Goal: Task Accomplishment & Management: Use online tool/utility

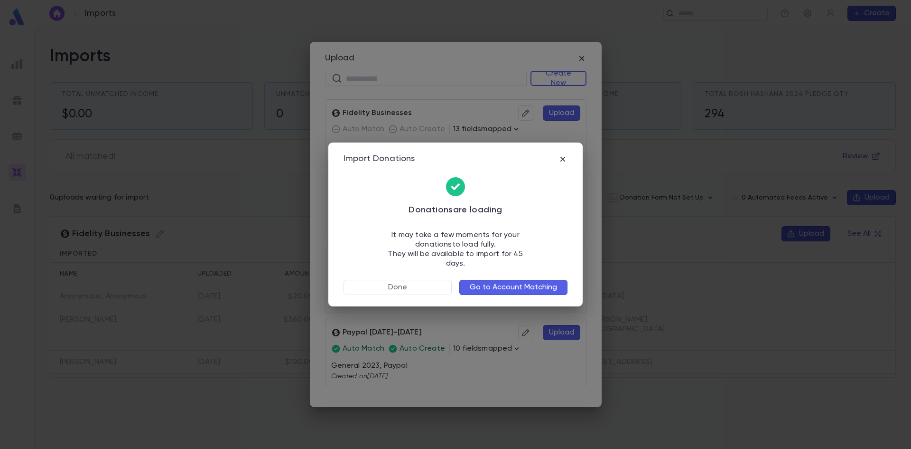
click at [502, 280] on button "Go to Account Matching" at bounding box center [513, 287] width 108 height 15
click at [469, 283] on button "Go to Account Matching" at bounding box center [513, 287] width 108 height 15
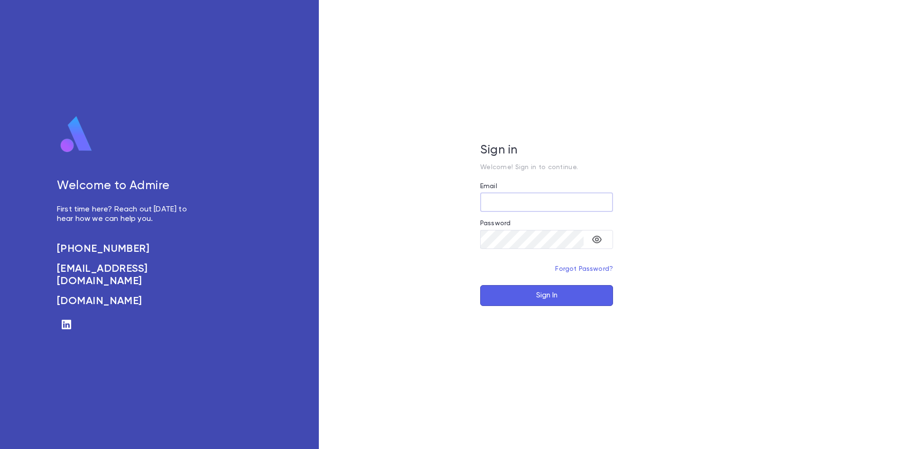
type input "**********"
click at [531, 302] on button "Sign In" at bounding box center [546, 295] width 133 height 21
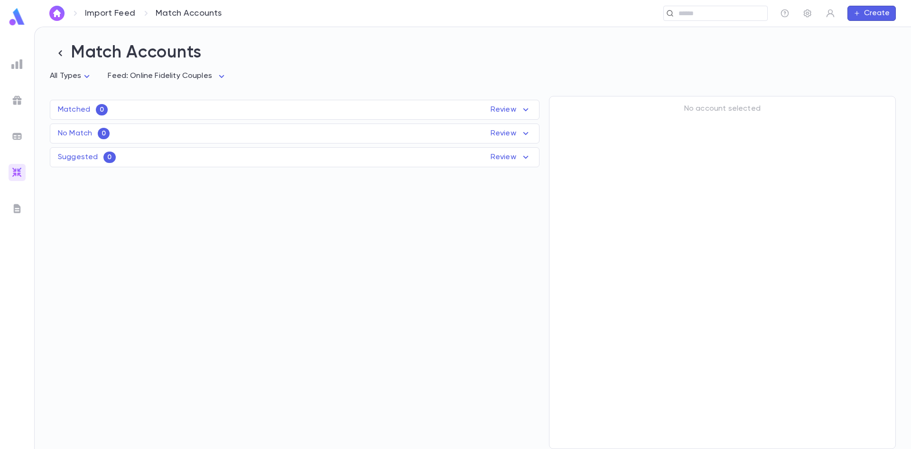
click at [199, 155] on div "Suggested 0 Review Name Feed Uploaded Phone Email Address Amount No records fou…" at bounding box center [295, 157] width 490 height 20
click at [509, 161] on div "Suggested 0 Review Name Feed Uploaded Phone Email Address Amount No records fou…" at bounding box center [295, 157] width 490 height 20
click at [184, 81] on body "Import Feed Match Accounts ​ Create Match Accounts All Types * Feed: Online Fid…" at bounding box center [455, 238] width 911 height 422
click at [169, 102] on span "All Feeds" at bounding box center [180, 97] width 82 height 9
type input "*"
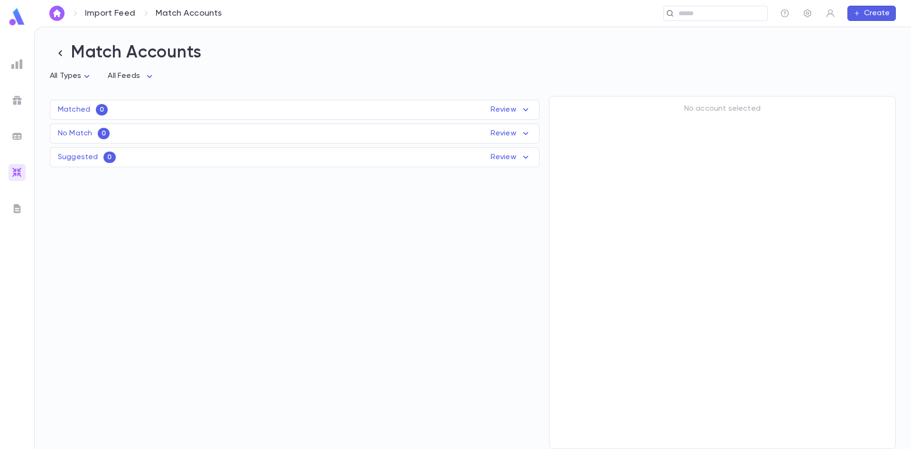
click at [177, 120] on div "Matched 0 Review Name Feed Uploaded Phone Email Address Amount No records found" at bounding box center [295, 110] width 490 height 20
click at [497, 112] on div "Matched 0 Review Name Feed Uploaded Phone Email Address Amount No records found" at bounding box center [295, 110] width 490 height 20
click at [499, 127] on div "No Match 0 Review Name Feed Uploaded Phone Email Address Amount No records found" at bounding box center [295, 133] width 490 height 20
click at [688, 16] on input "text" at bounding box center [535, 13] width 458 height 9
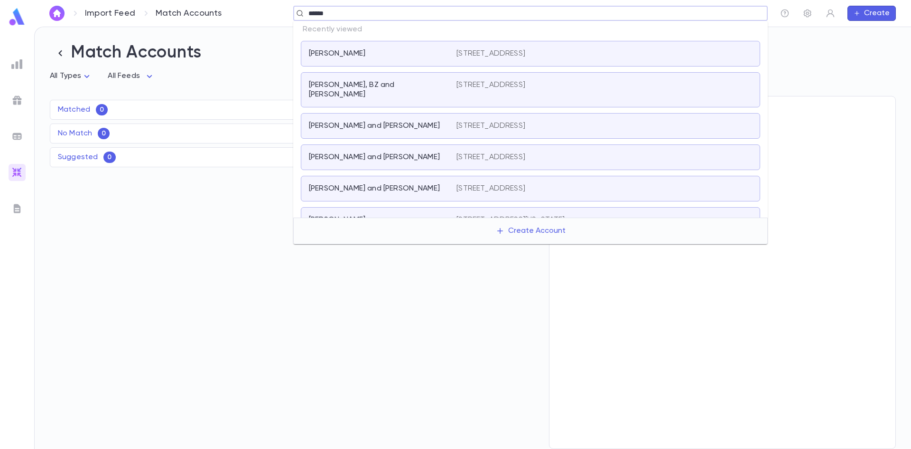
type input "******"
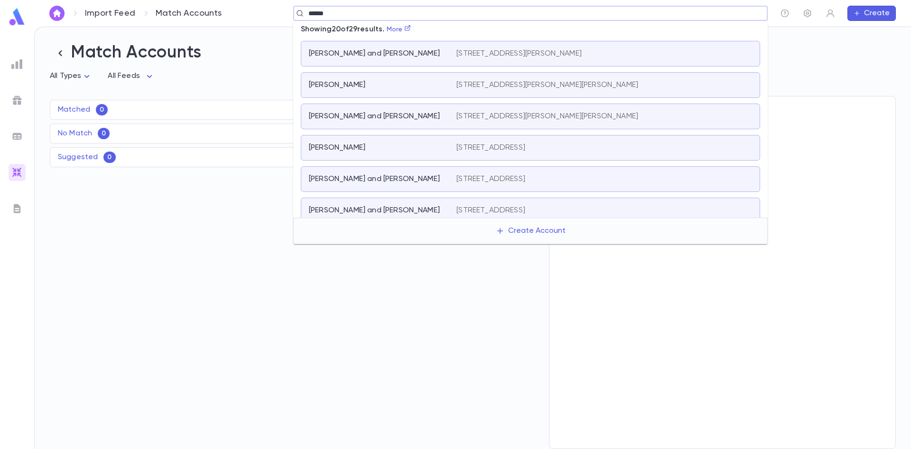
click at [395, 119] on p "Reiter, Yaakov and Devorah Leah" at bounding box center [374, 116] width 131 height 9
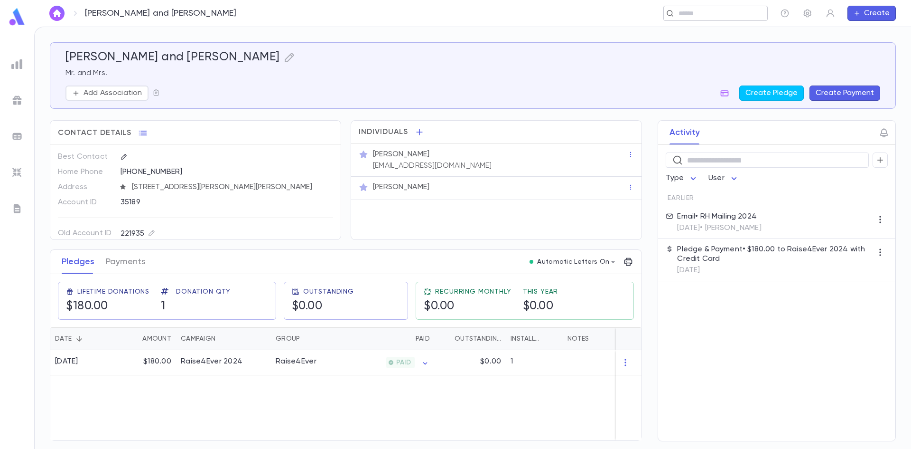
click at [688, 12] on input "text" at bounding box center [713, 13] width 74 height 9
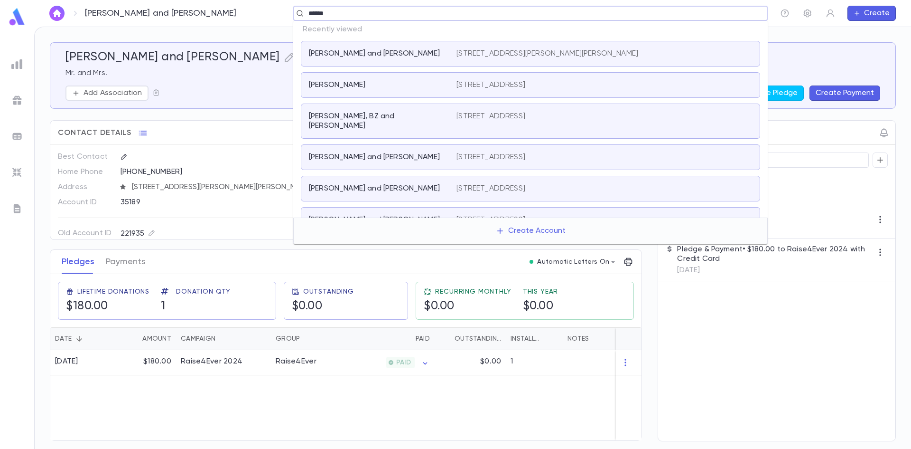
type input "******"
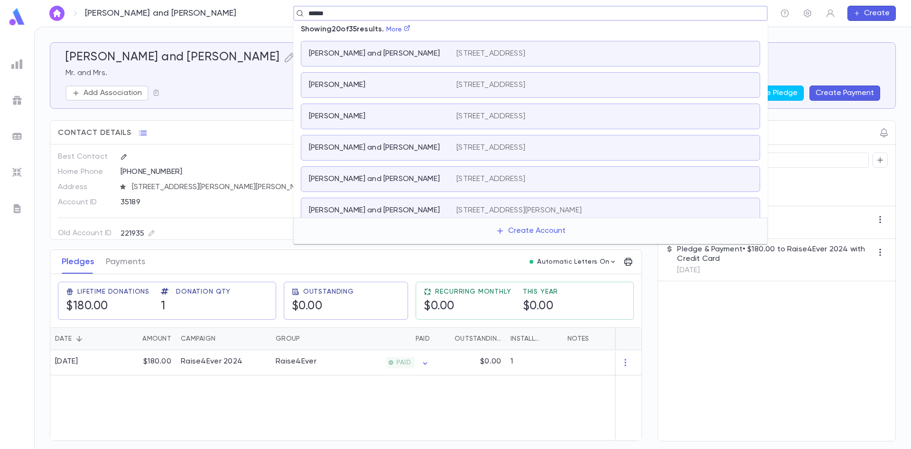
click at [533, 63] on div "Scheff, Yitzi and Rifky 1703 Ryder Street, Brooklyn NY 11234" at bounding box center [530, 54] width 459 height 26
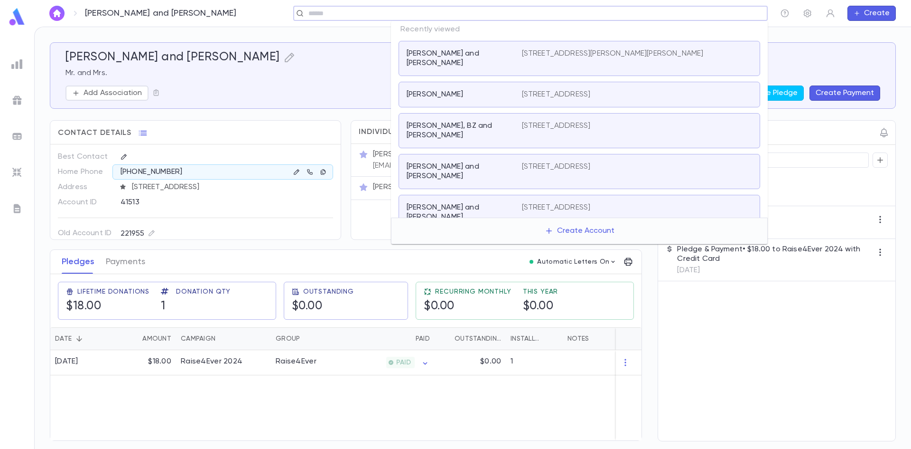
click at [683, 12] on input "text" at bounding box center [528, 13] width 444 height 9
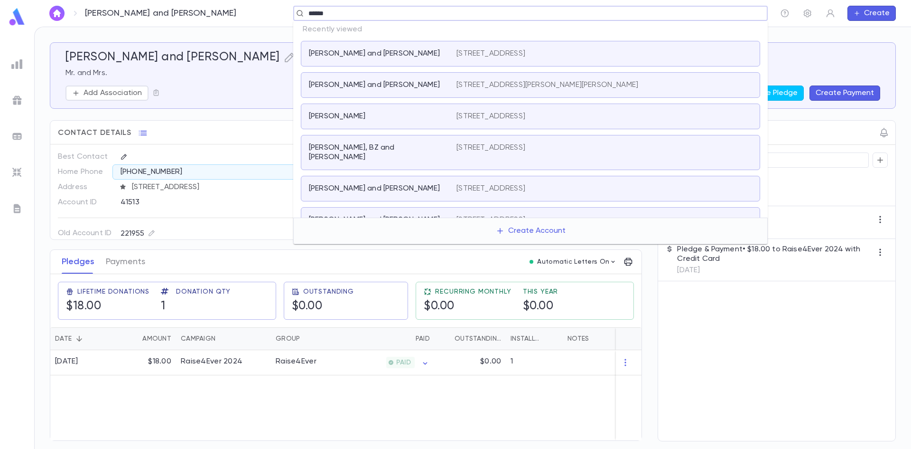
type input "******"
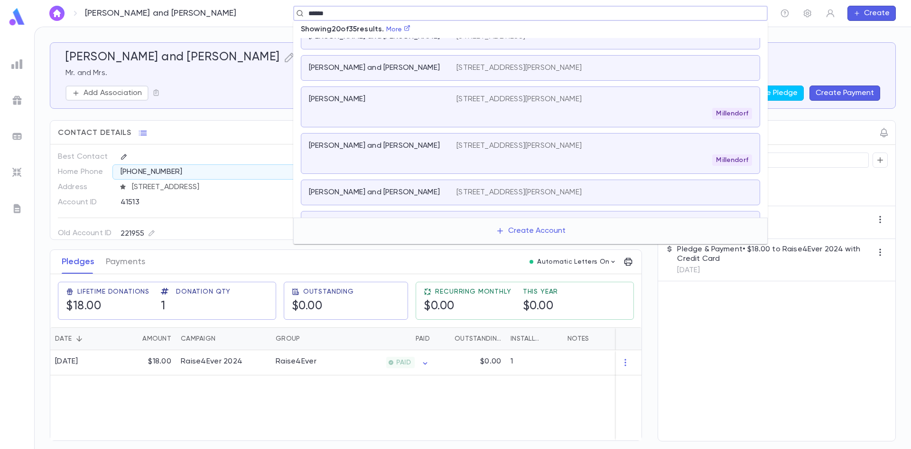
scroll to position [190, 0]
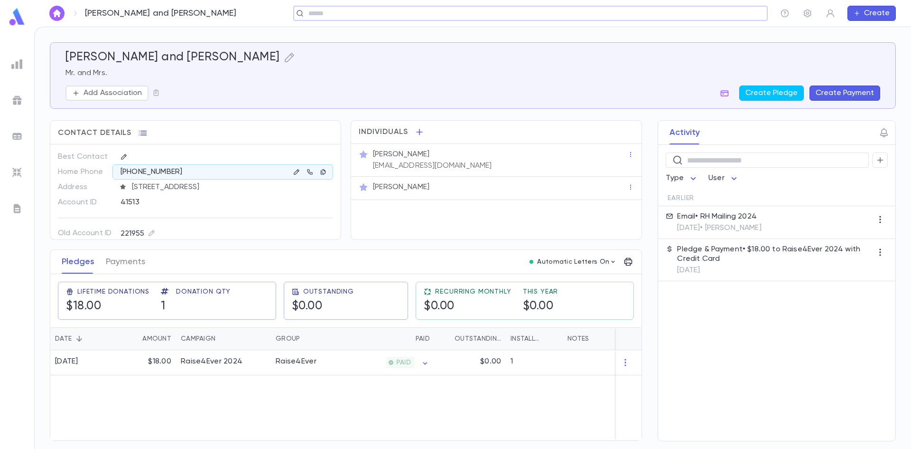
click at [399, 18] on div "​" at bounding box center [530, 13] width 475 height 15
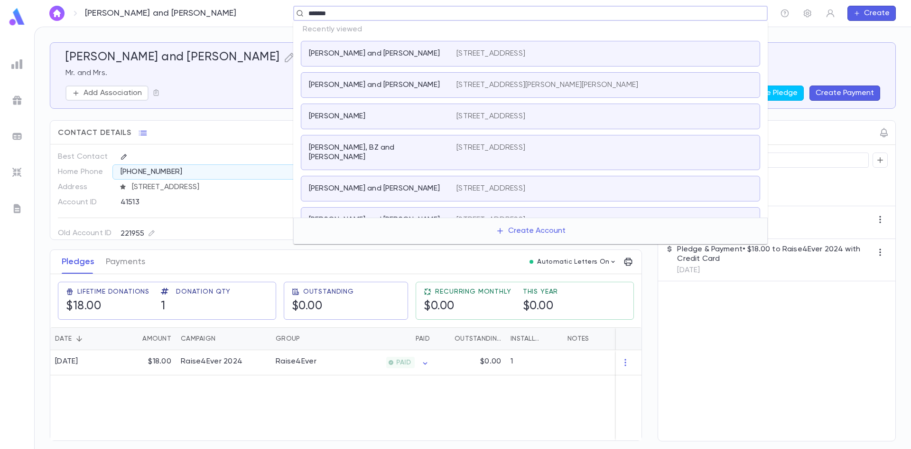
type input "*******"
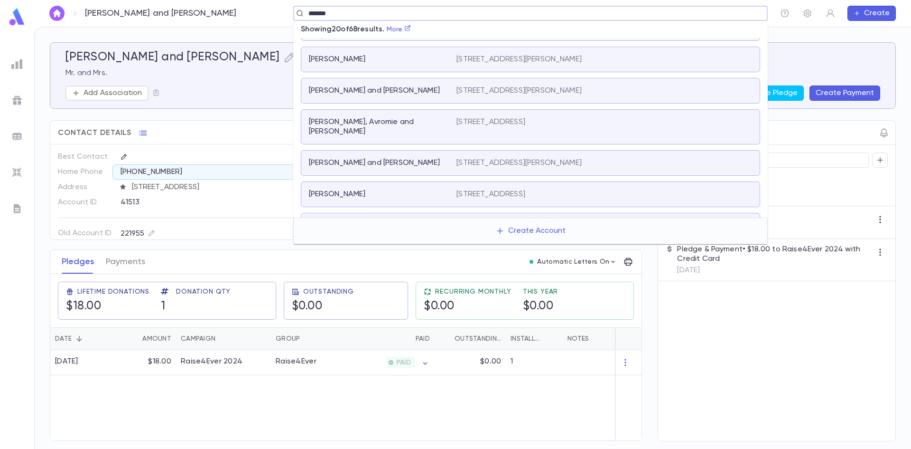
click at [382, 126] on p "Richman, Avromie and Huvy" at bounding box center [377, 126] width 136 height 19
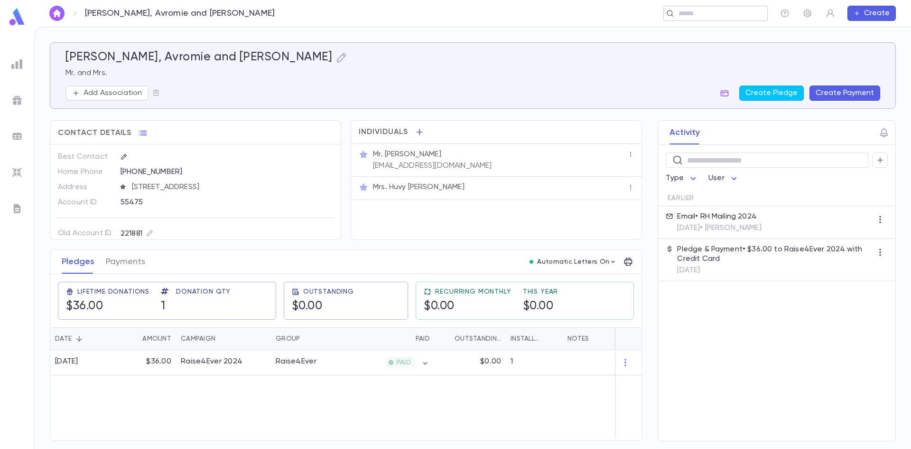
click at [687, 12] on input "text" at bounding box center [713, 13] width 74 height 9
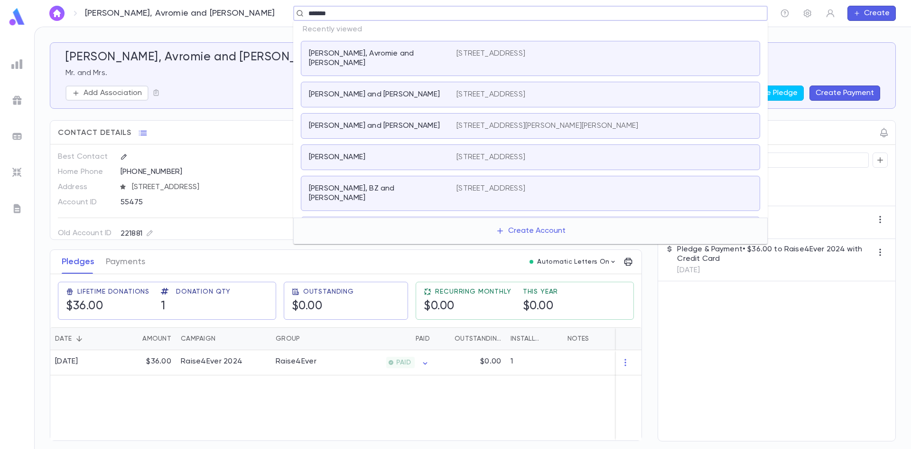
type input "*******"
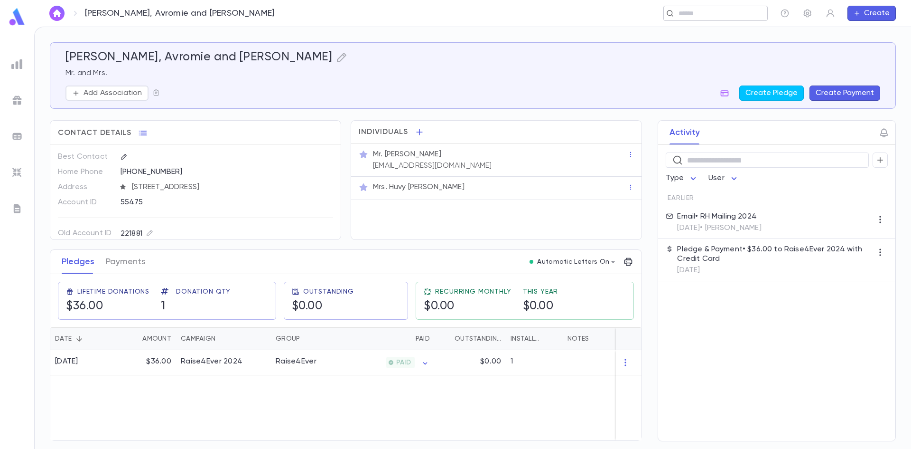
click at [681, 18] on div "​" at bounding box center [716, 13] width 104 height 15
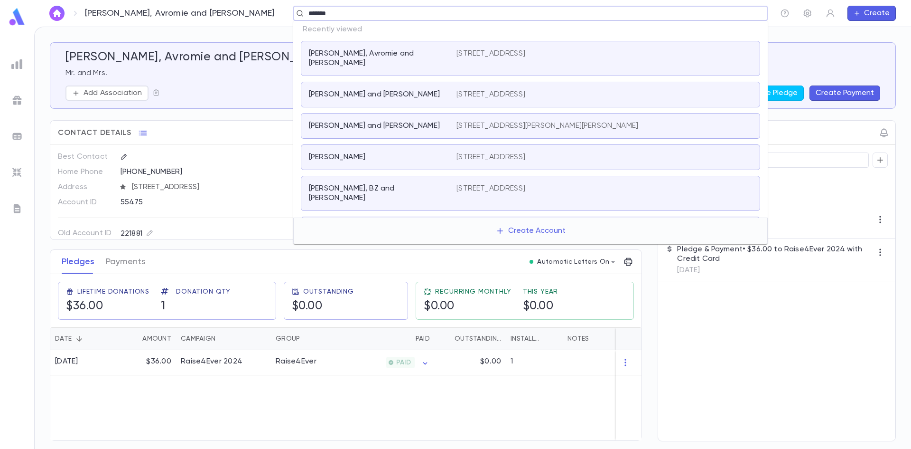
type input "*******"
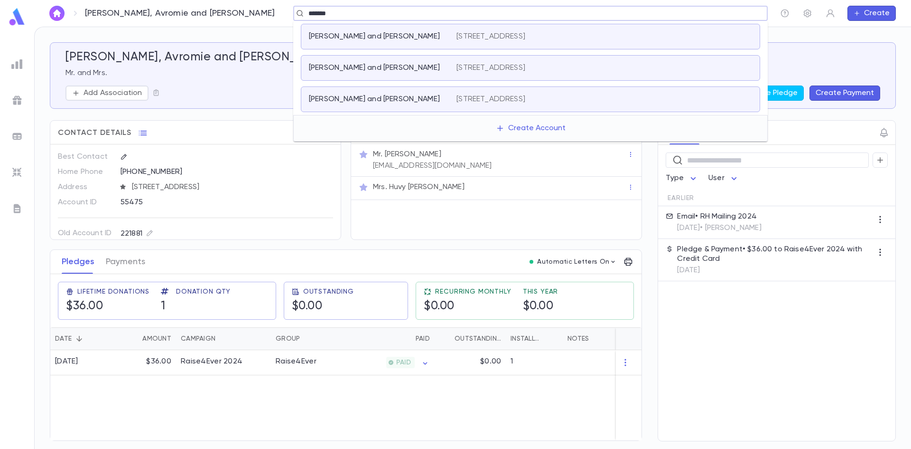
click at [398, 76] on div "Hackner, Moshe and Leah 3 Oakridge Rd, Pomona NY 10970" at bounding box center [530, 68] width 459 height 26
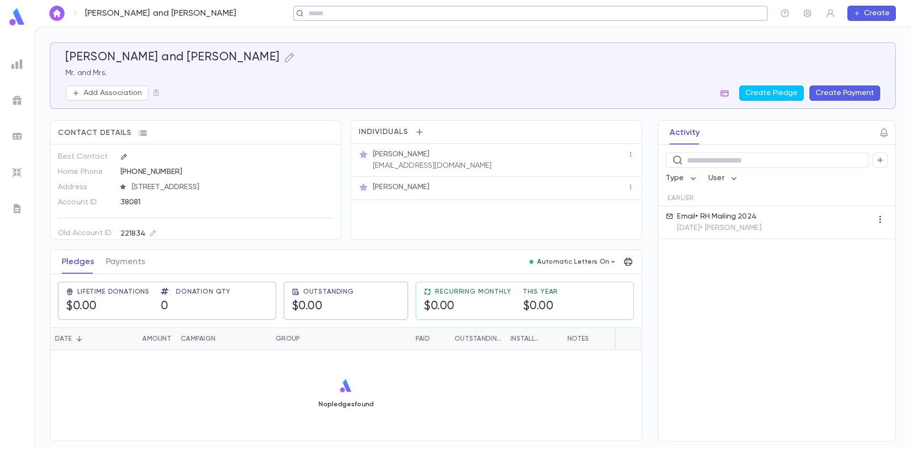
click at [393, 18] on div "​" at bounding box center [530, 13] width 475 height 15
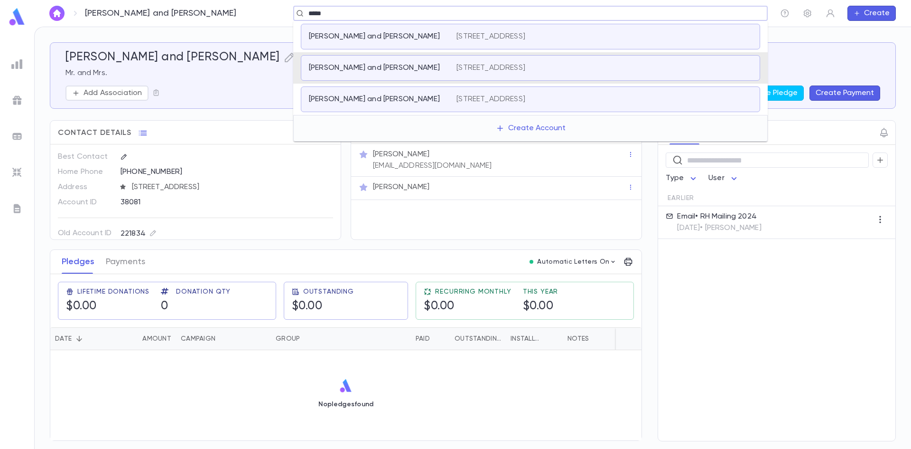
type input "*****"
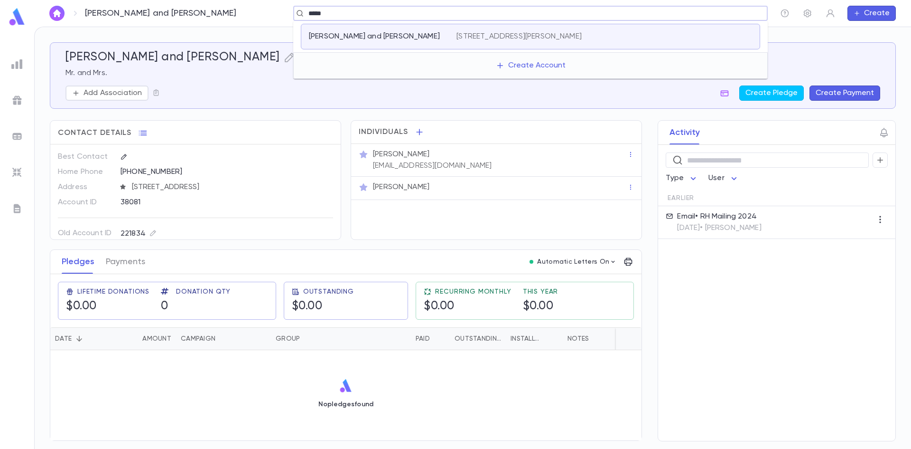
click at [375, 45] on div "Warga, Moshe and Basya 21 Katherine Avenue, Passaic NJ 07055" at bounding box center [530, 37] width 459 height 26
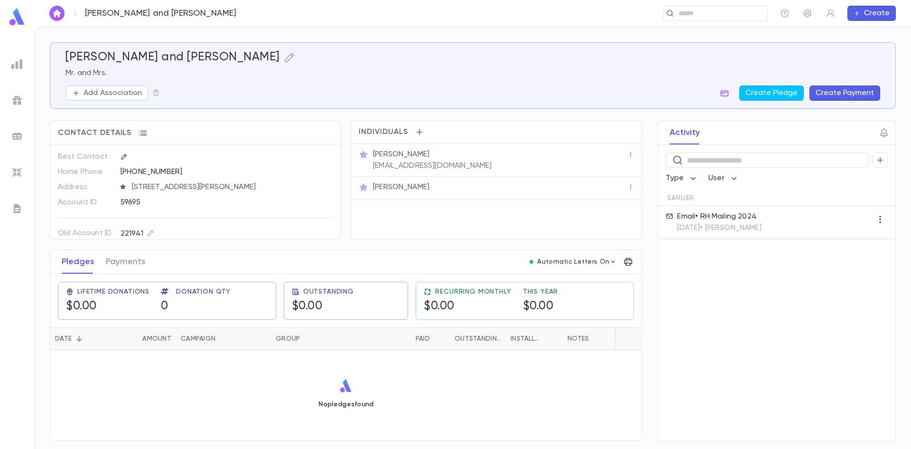
click at [660, 14] on div "​" at bounding box center [510, 13] width 515 height 15
click at [674, 15] on div "​" at bounding box center [716, 13] width 104 height 15
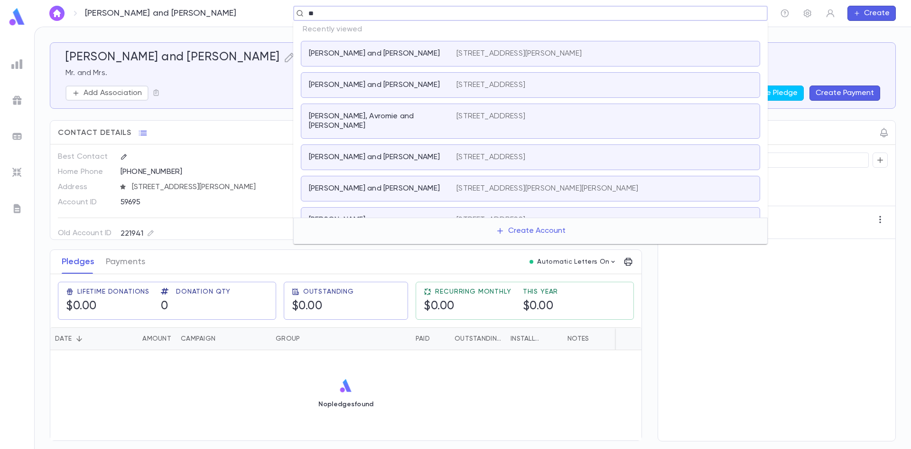
type input "***"
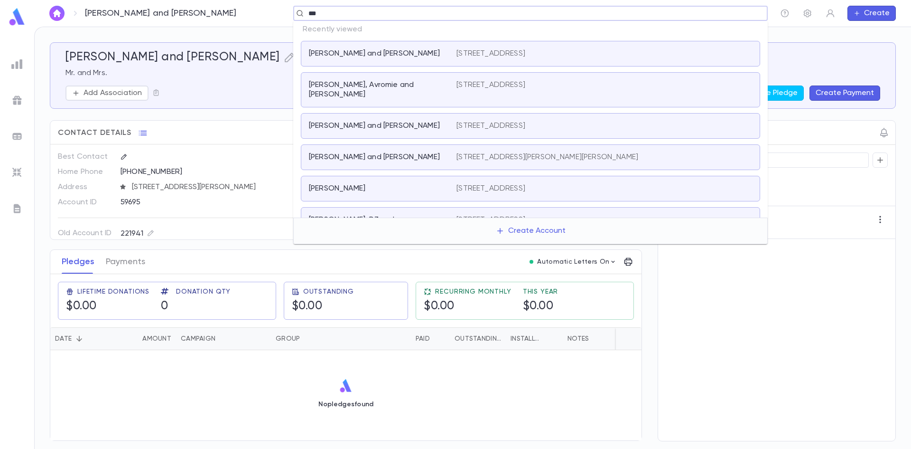
scroll to position [47, 0]
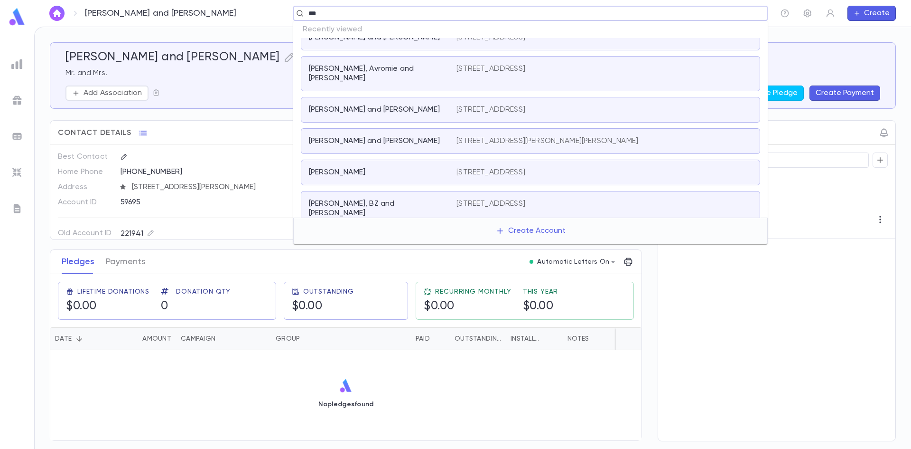
click at [423, 137] on div "Reiter, Yaakov and Devorah Leah 20 Coolidge Ave, Roslyn Heights NY 11577" at bounding box center [530, 141] width 459 height 26
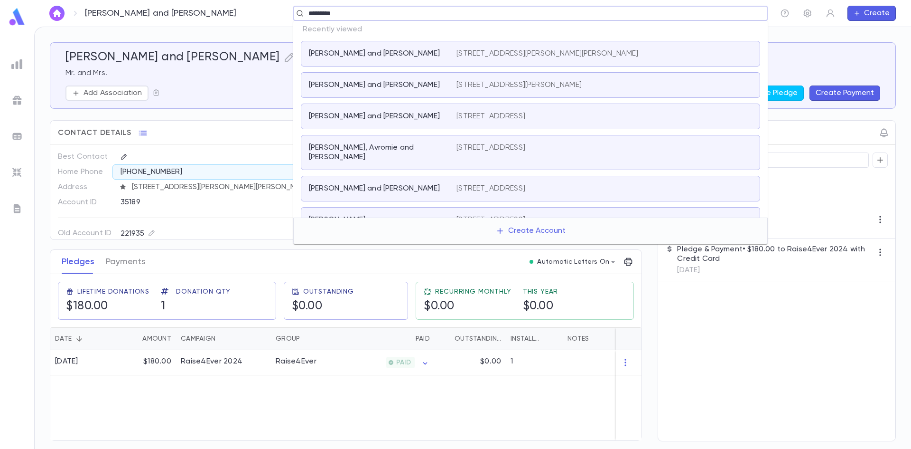
type input "*********"
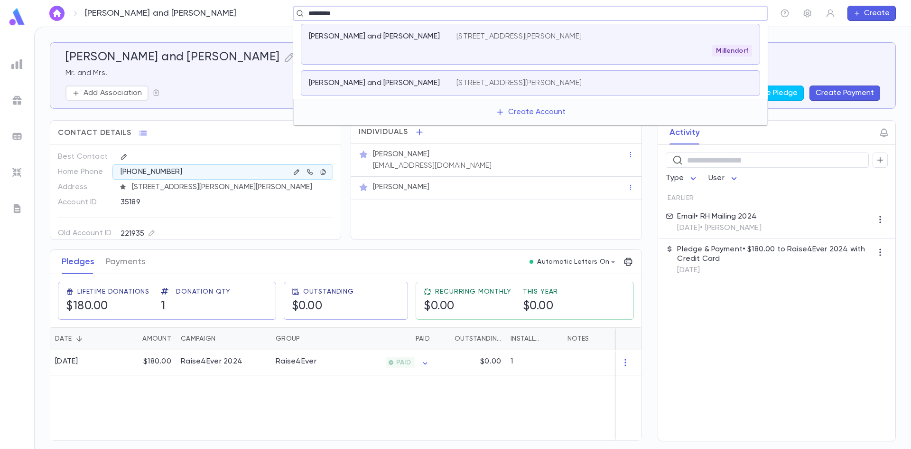
click at [394, 81] on div "Katz, Gary and Rachel" at bounding box center [377, 82] width 136 height 9
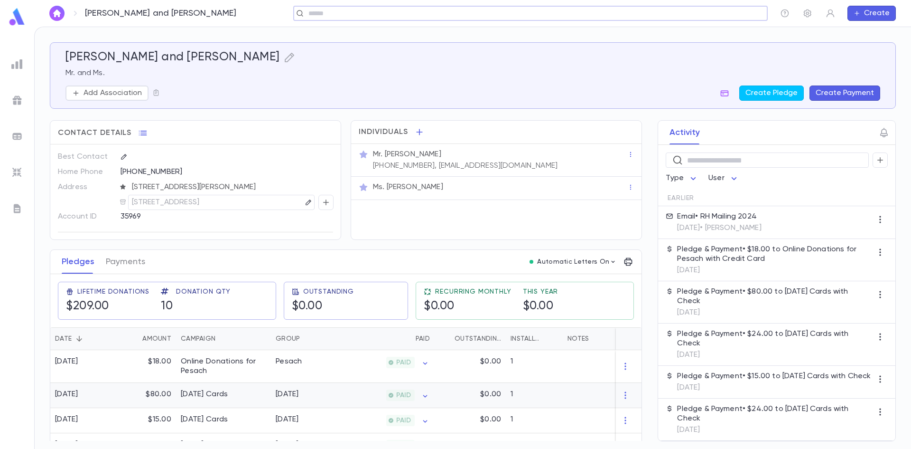
click at [195, 396] on div "Purim Cards" at bounding box center [204, 393] width 47 height 9
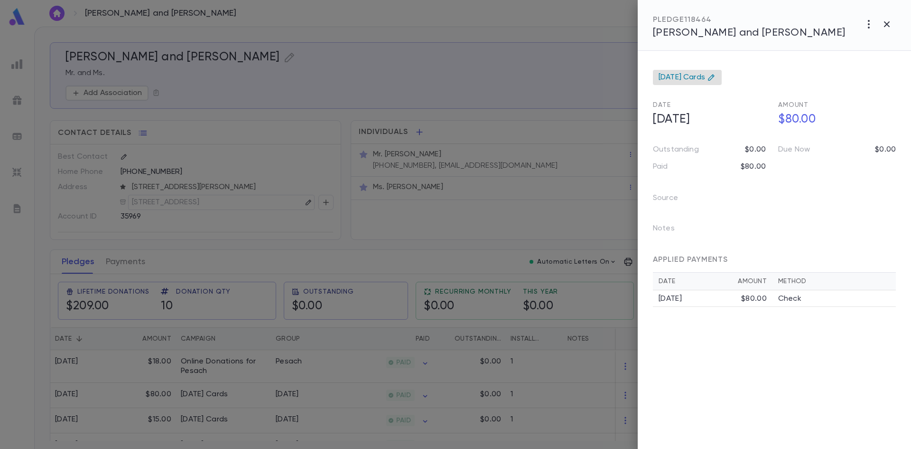
click at [687, 77] on span "Purim Cards" at bounding box center [682, 77] width 47 height 9
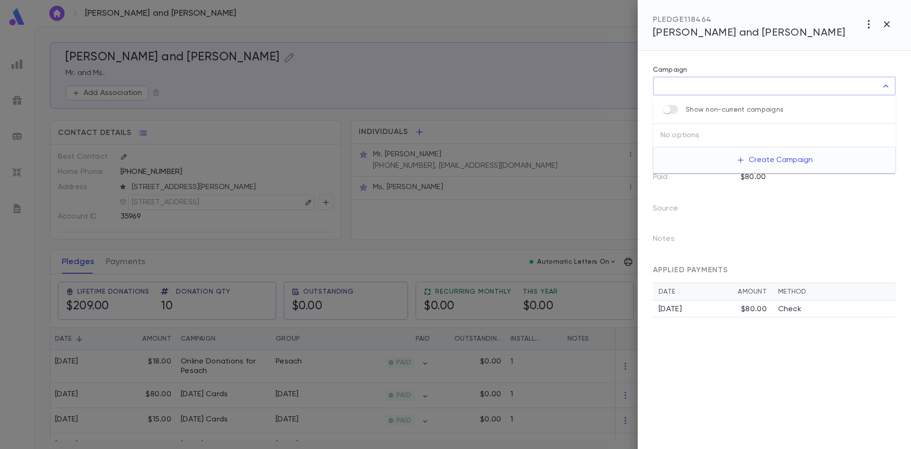
type input "**********"
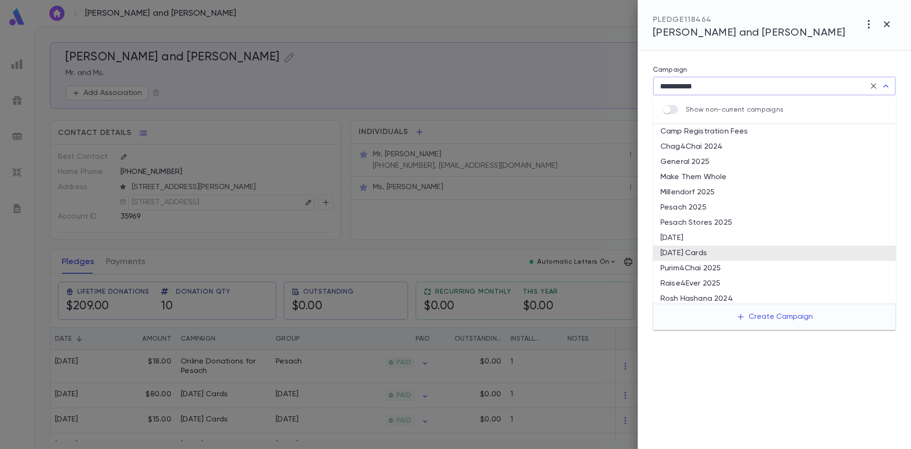
click at [708, 66] on div "Campaign" at bounding box center [774, 71] width 243 height 10
click at [573, 70] on div at bounding box center [455, 224] width 911 height 449
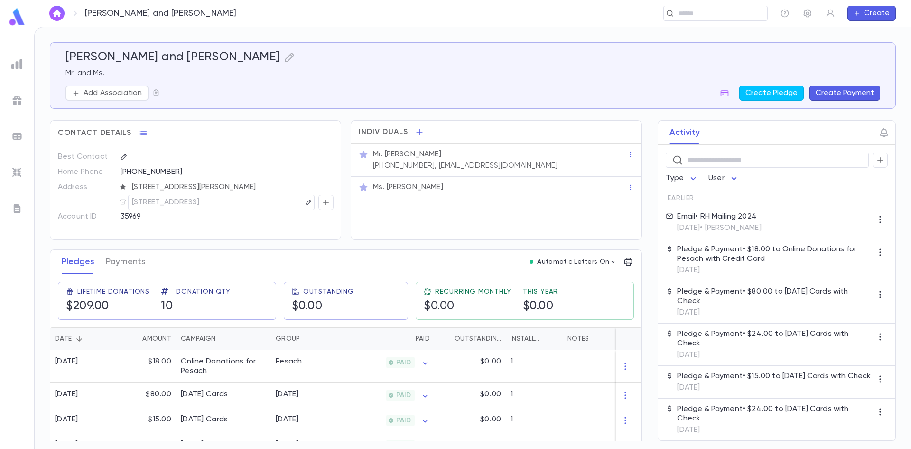
click at [17, 172] on img at bounding box center [16, 172] width 11 height 11
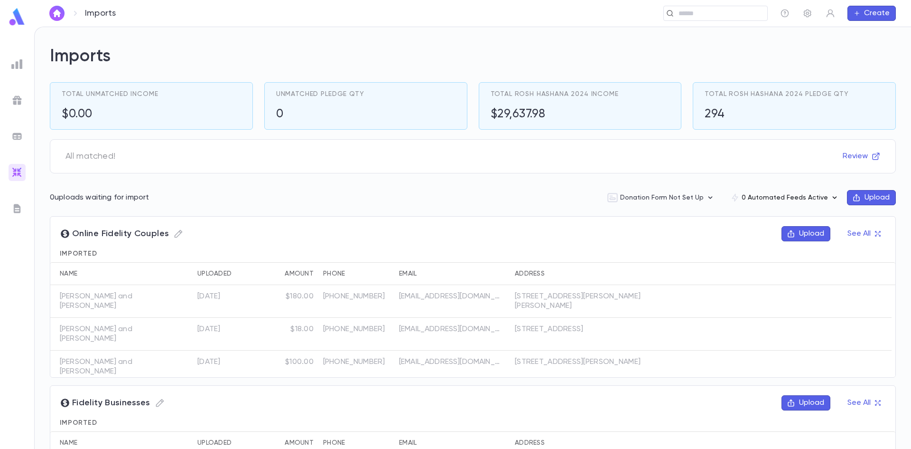
click at [816, 193] on button "0 Automated Feeds Active" at bounding box center [785, 197] width 124 height 18
click at [847, 197] on div at bounding box center [455, 224] width 911 height 449
click at [870, 196] on button "Upload" at bounding box center [871, 197] width 49 height 15
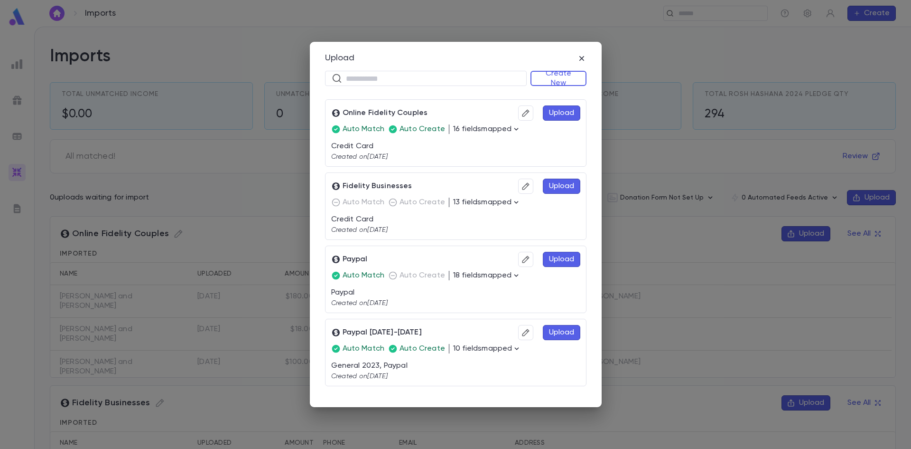
click at [556, 112] on button "Upload" at bounding box center [561, 112] width 37 height 15
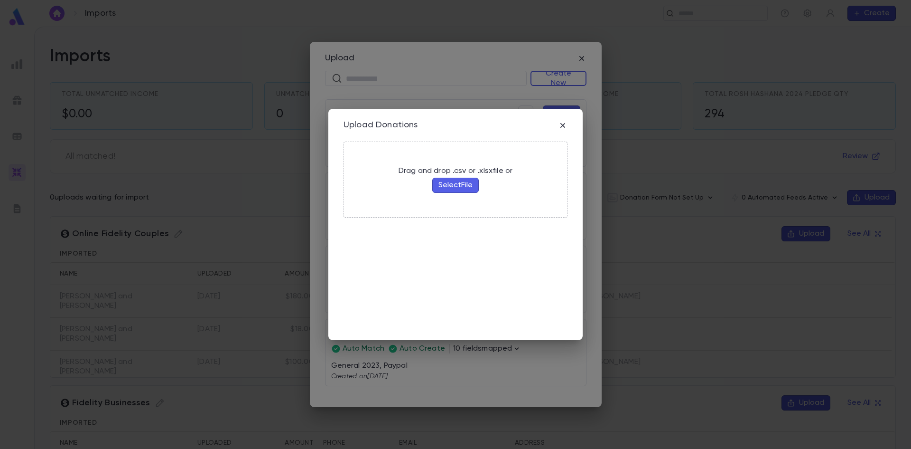
click at [463, 184] on button "Select File" at bounding box center [455, 185] width 47 height 15
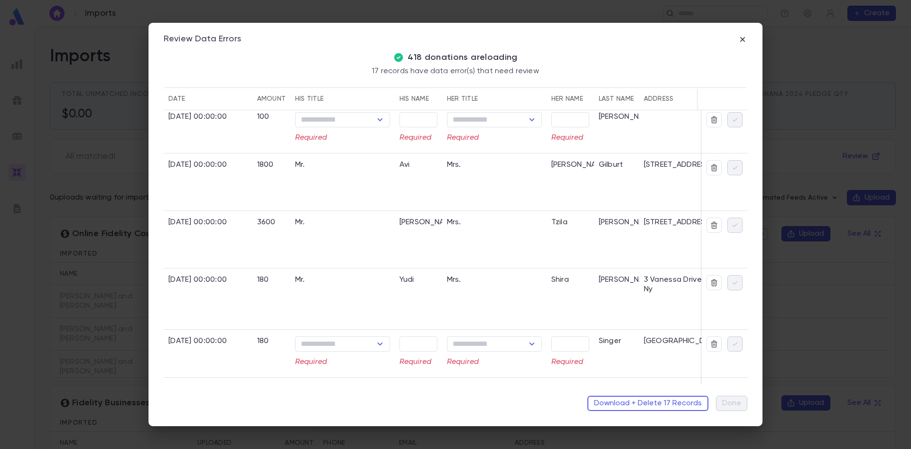
scroll to position [380, 0]
click at [621, 406] on button "Download + Delete 17 Records" at bounding box center [648, 402] width 121 height 15
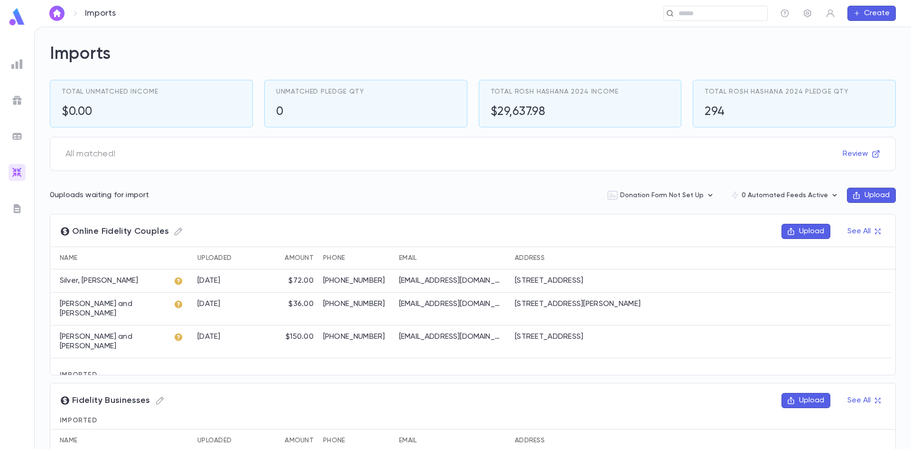
scroll to position [0, 0]
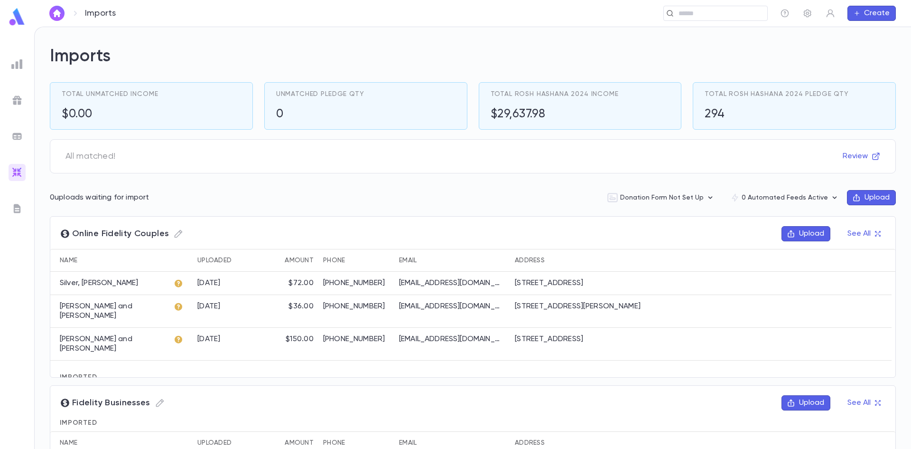
click at [849, 161] on button "Review" at bounding box center [861, 156] width 49 height 15
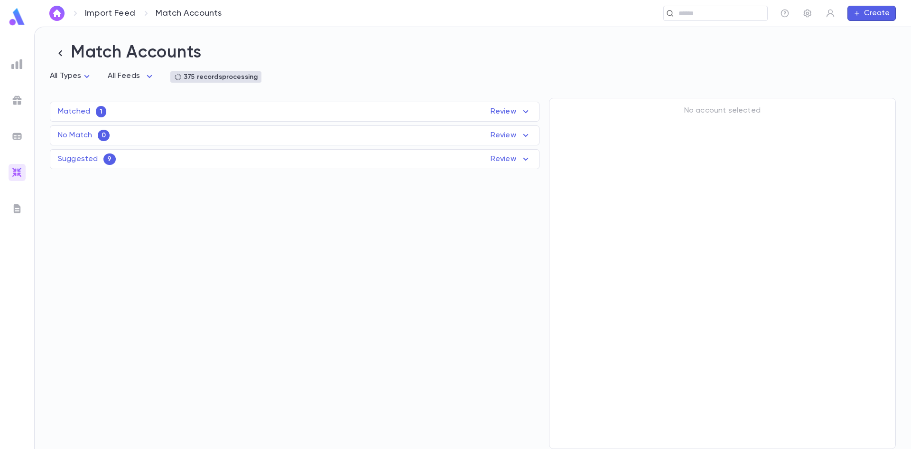
click at [222, 112] on div "Matched 1 Review" at bounding box center [294, 111] width 489 height 11
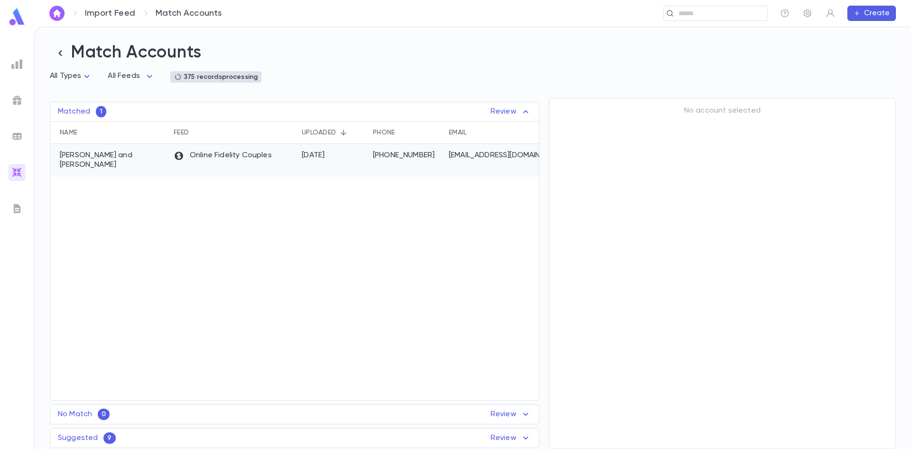
click at [236, 150] on div "Online Fidelity Couples" at bounding box center [233, 160] width 128 height 33
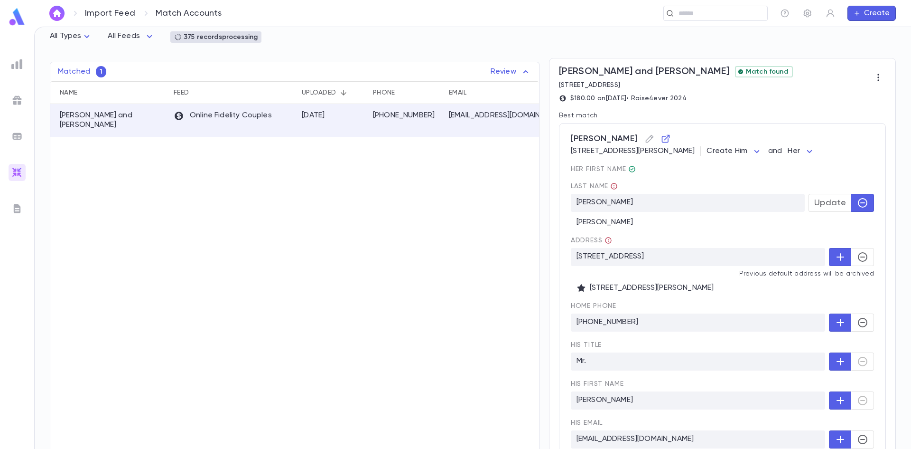
scroll to position [95, 0]
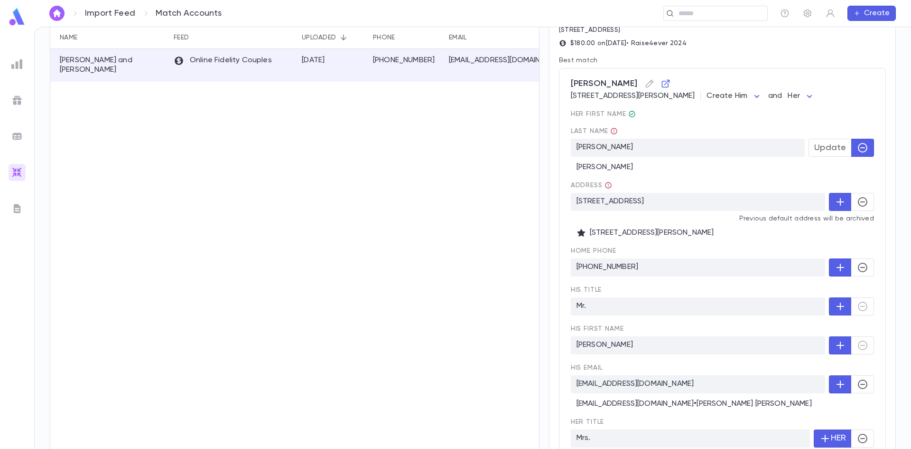
click at [823, 148] on span "Update" at bounding box center [831, 147] width 32 height 10
click at [837, 206] on icon "button" at bounding box center [840, 201] width 11 height 11
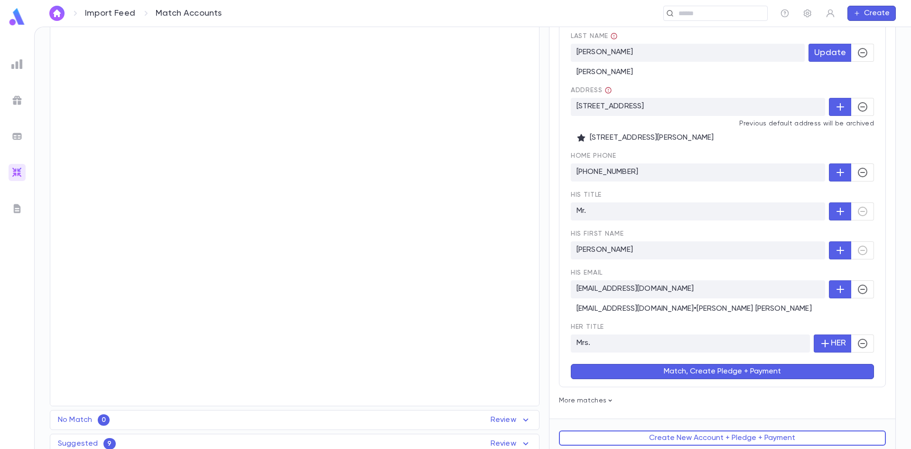
scroll to position [197, 0]
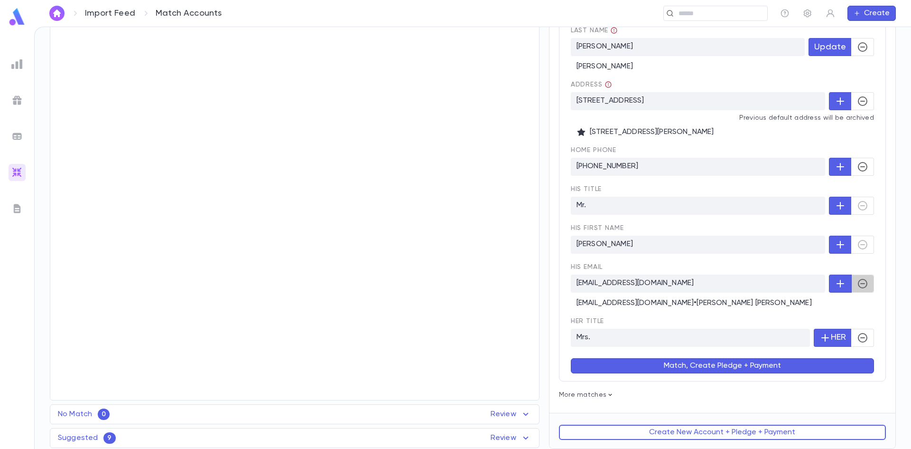
click at [857, 283] on icon "button" at bounding box center [862, 283] width 11 height 11
click at [666, 370] on button "Match, Create Pledge + Payment" at bounding box center [722, 365] width 303 height 15
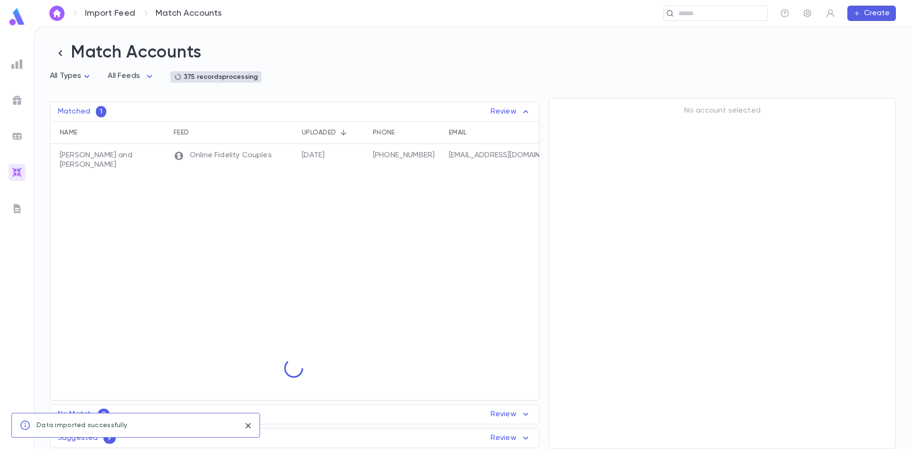
scroll to position [0, 0]
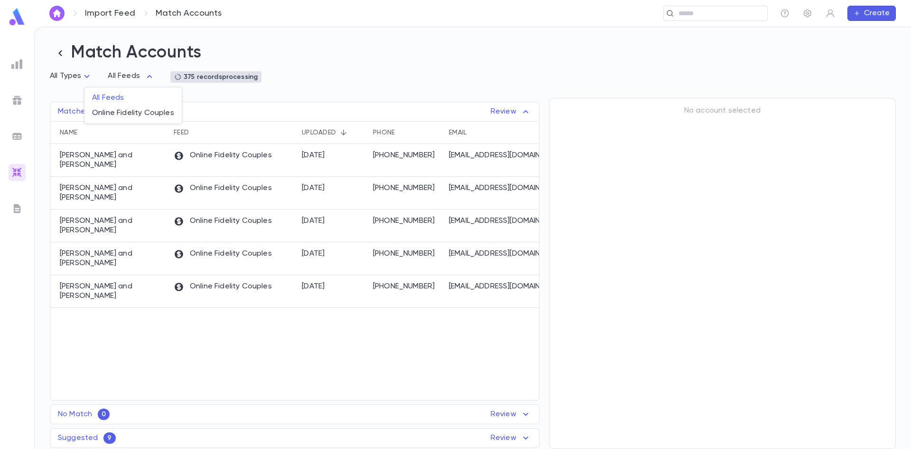
click at [142, 79] on body "Import Feed Match Accounts ​ Create Match Accounts All Types * All Feeds * 375 …" at bounding box center [455, 238] width 911 height 422
click at [142, 79] on div at bounding box center [455, 224] width 911 height 449
click at [12, 169] on img at bounding box center [16, 172] width 11 height 11
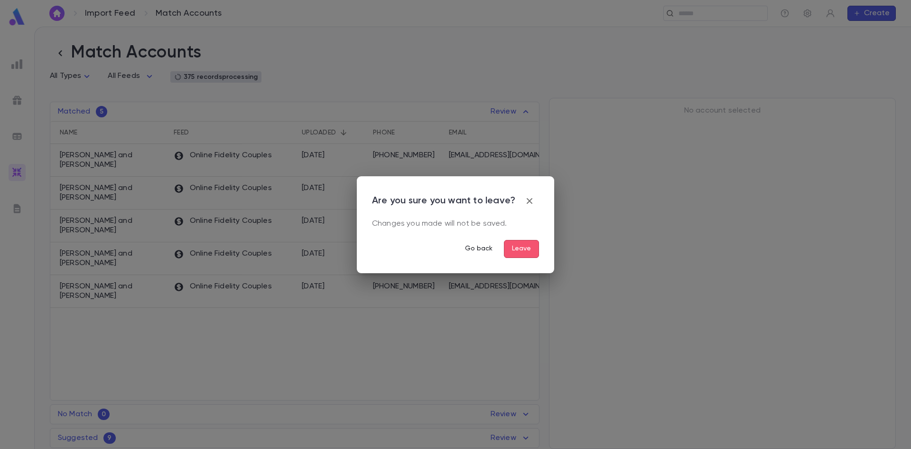
click at [476, 248] on button "Go back" at bounding box center [479, 249] width 43 height 18
